Goal: Information Seeking & Learning: Learn about a topic

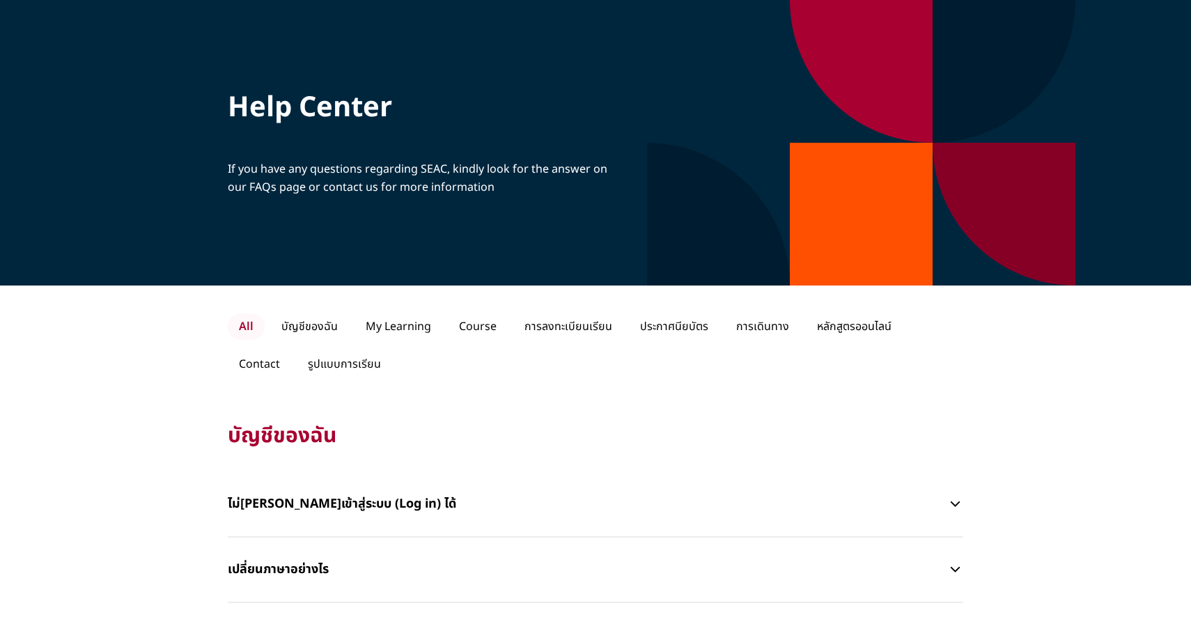
click at [246, 328] on p "All" at bounding box center [246, 327] width 37 height 26
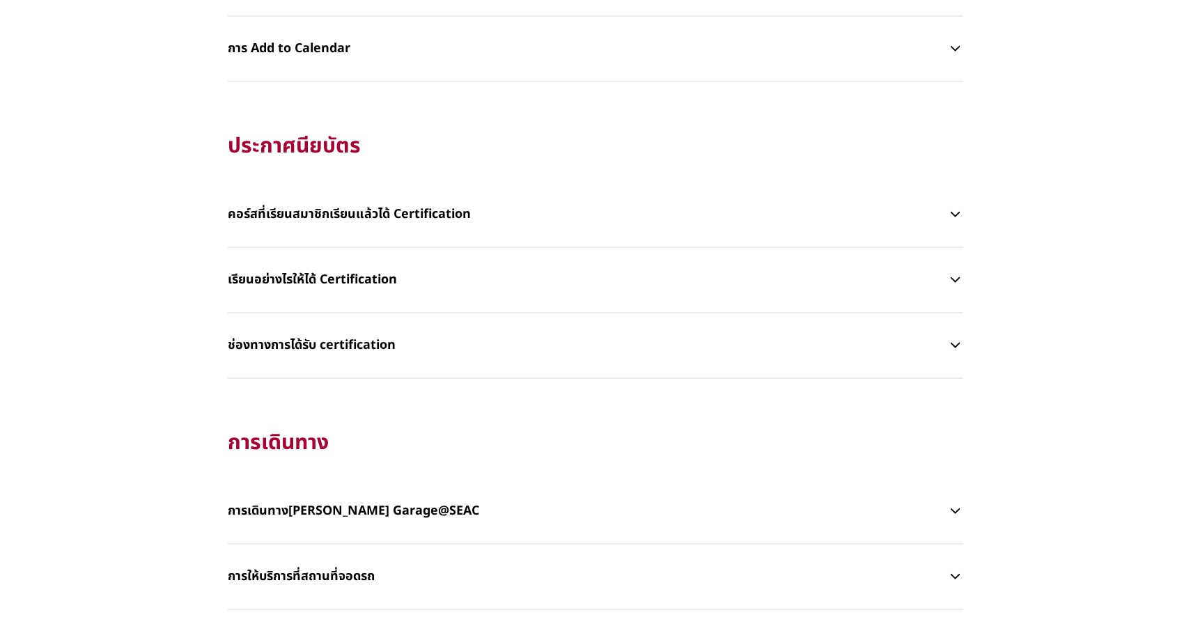
scroll to position [1846, 0]
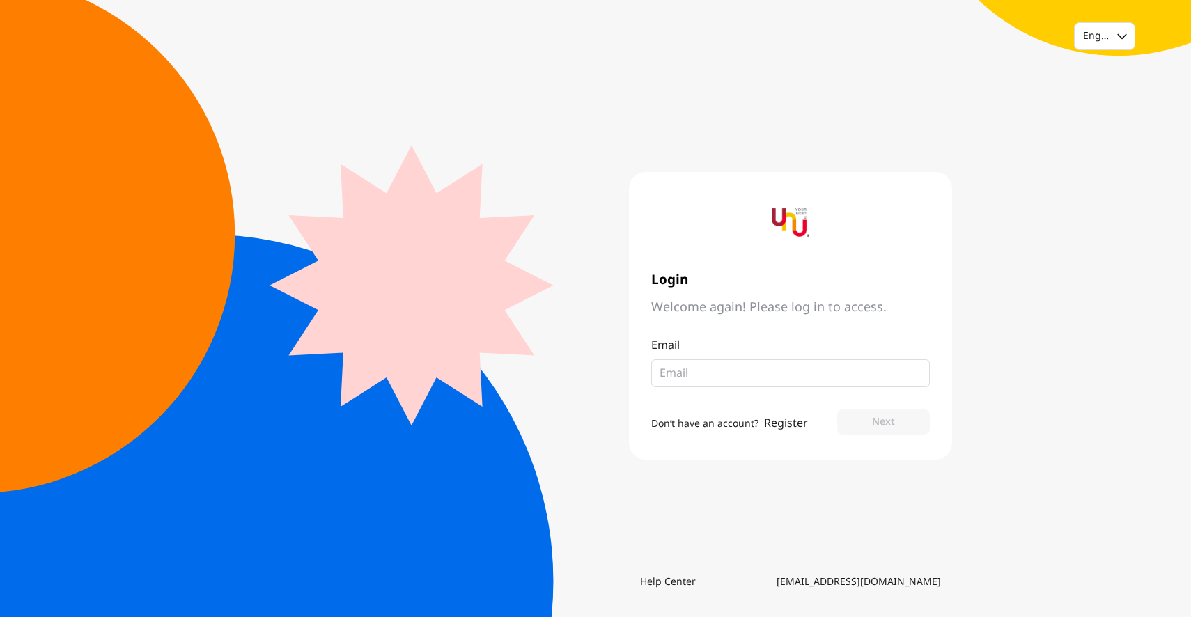
click at [798, 417] on link "Register" at bounding box center [786, 423] width 44 height 17
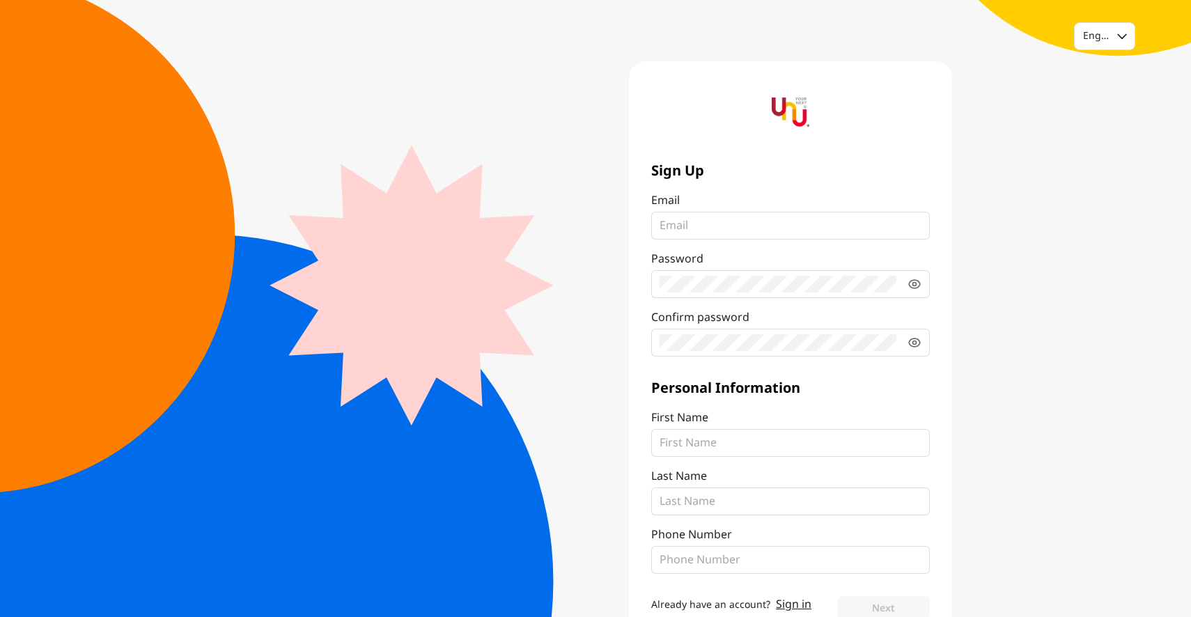
scroll to position [49, 0]
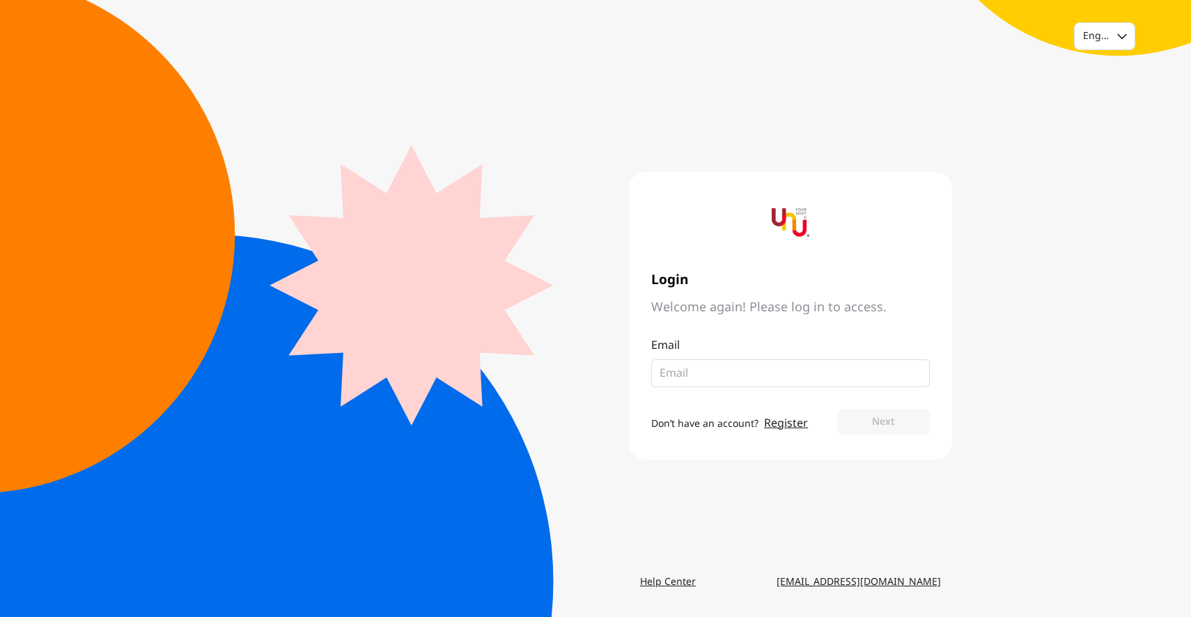
click at [675, 594] on link "Help Center" at bounding box center [668, 582] width 78 height 25
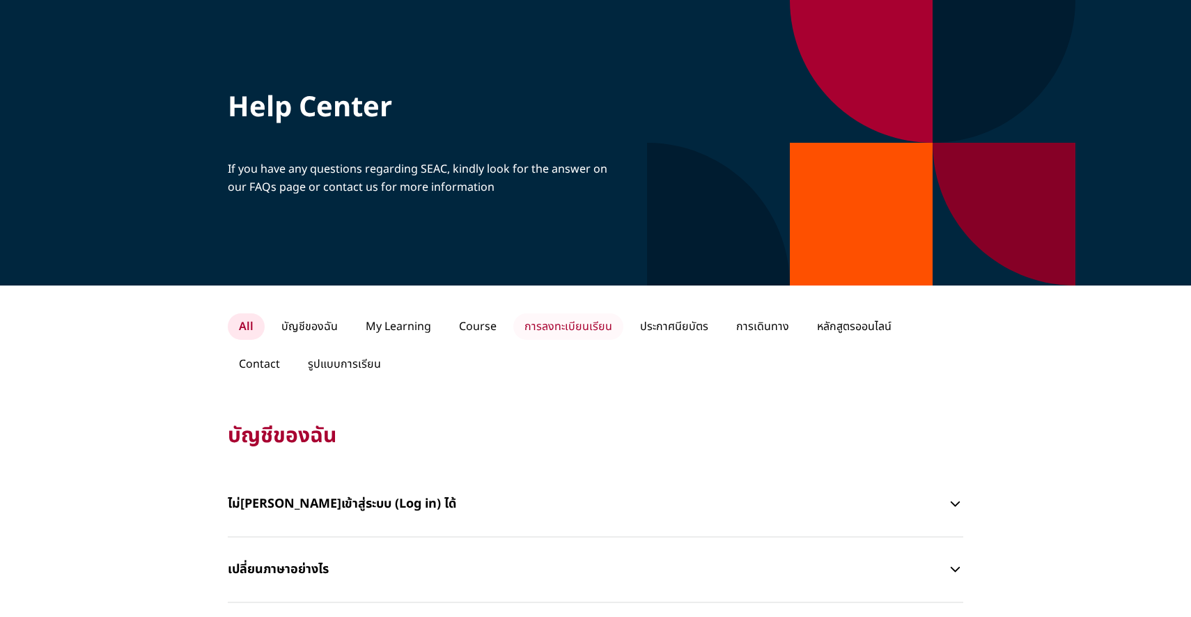
click at [550, 323] on p "การลงทะเบียนเรียน" at bounding box center [568, 327] width 110 height 26
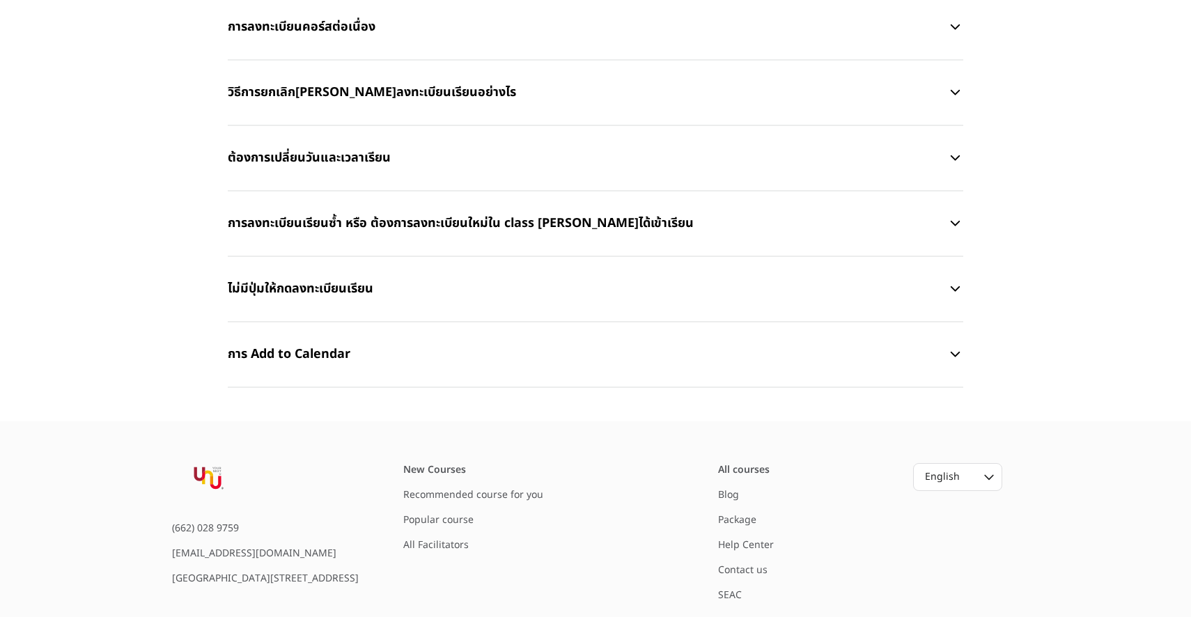
scroll to position [647, 0]
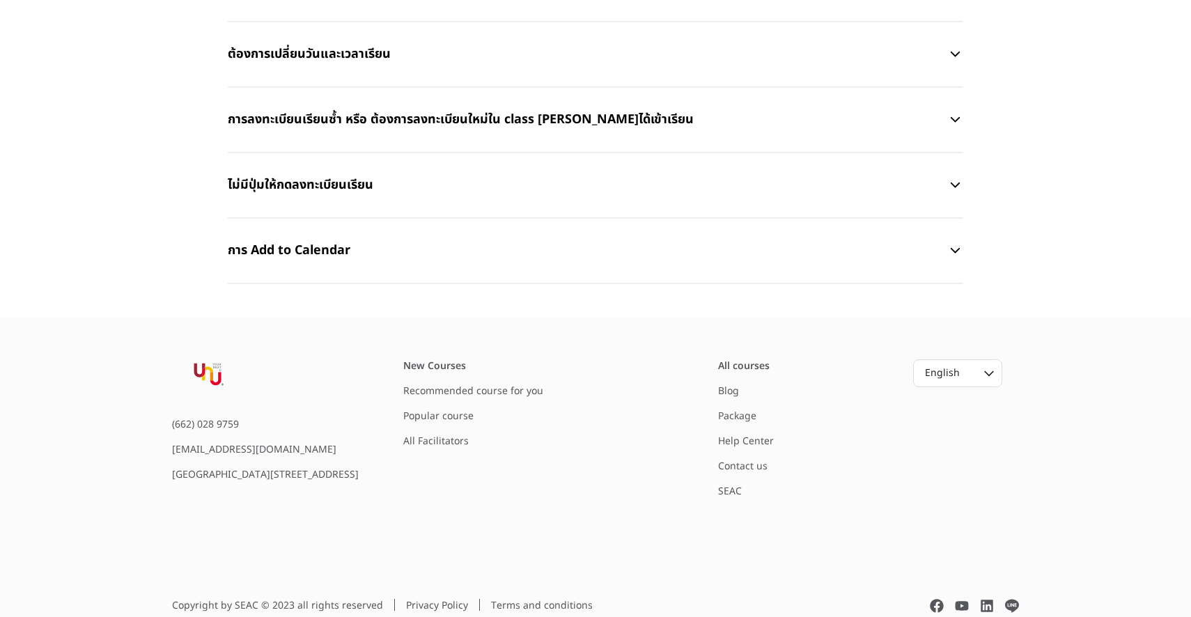
click at [608, 233] on p "การ Add to Calendar" at bounding box center [588, 251] width 720 height 42
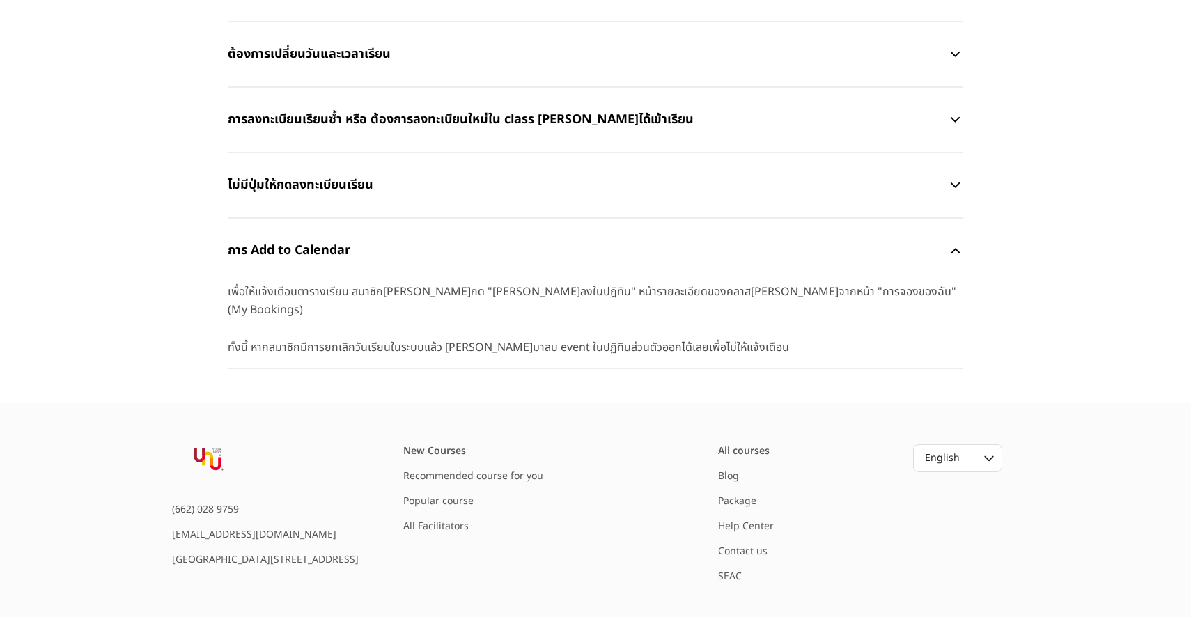
click at [743, 444] on link "All courses" at bounding box center [744, 451] width 52 height 15
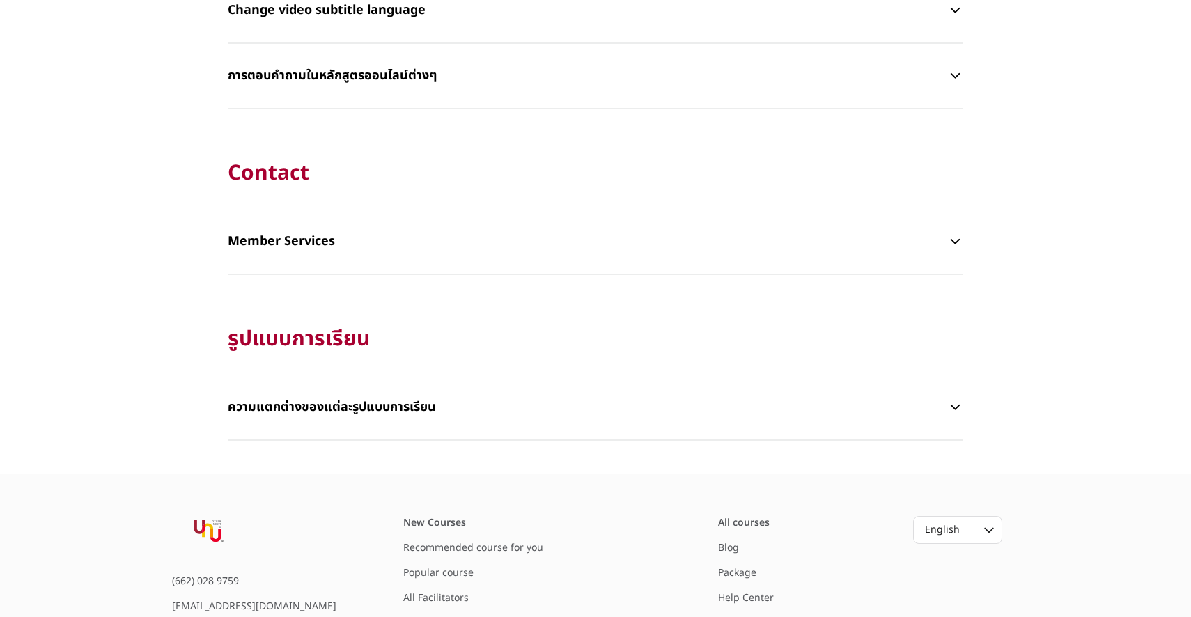
scroll to position [2848, 0]
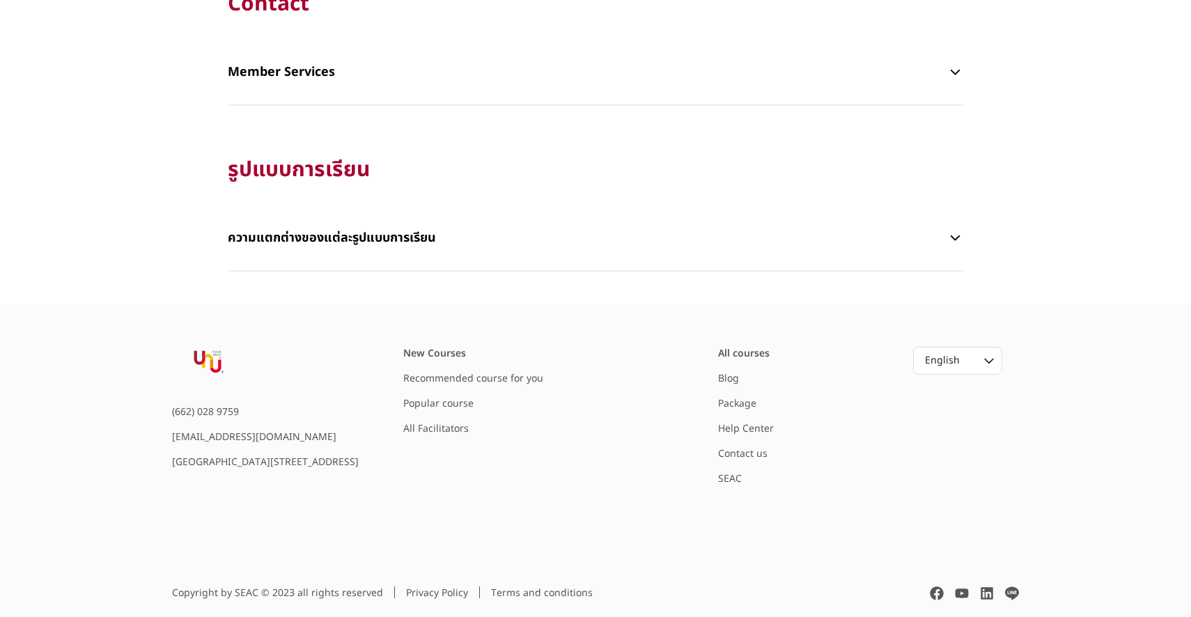
click at [726, 372] on link "Blog" at bounding box center [728, 378] width 21 height 15
click at [738, 396] on link "Package" at bounding box center [737, 403] width 38 height 15
click at [440, 396] on link "Popular course" at bounding box center [438, 403] width 70 height 15
